Goal: Information Seeking & Learning: Learn about a topic

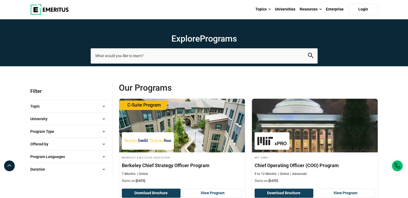
click at [75, 118] on button "University" at bounding box center [69, 119] width 78 height 8
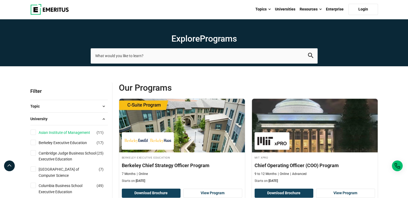
click at [67, 131] on link "Asian Institute of Management" at bounding box center [70, 133] width 62 height 6
checkbox input "true"
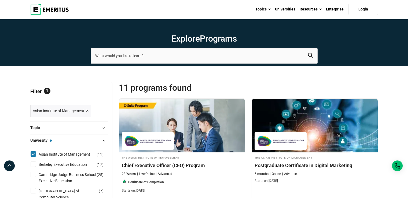
click at [94, 138] on button "University — Asian Institute of Management" at bounding box center [69, 141] width 78 height 8
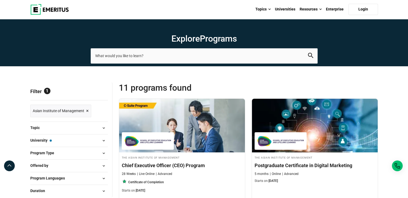
click at [81, 150] on button "Program Type" at bounding box center [69, 153] width 78 height 8
click at [73, 164] on link "Certificate Programs" at bounding box center [61, 167] width 45 height 6
checkbox input "true"
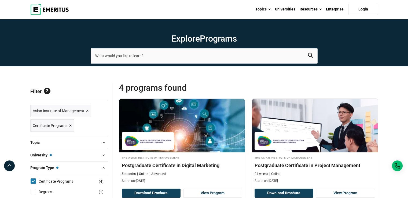
click at [70, 165] on button "Program Type — Certificate Programs" at bounding box center [69, 168] width 78 height 8
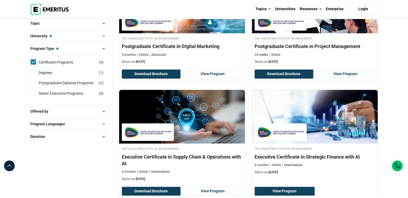
scroll to position [120, 0]
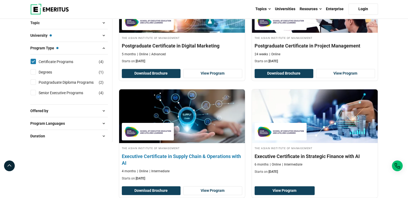
click at [208, 179] on p "Starts on: November 7, 2025" at bounding box center [182, 178] width 121 height 5
